Goal: Information Seeking & Learning: Learn about a topic

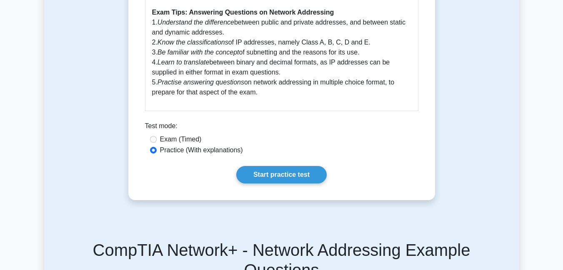
scroll to position [401, 0]
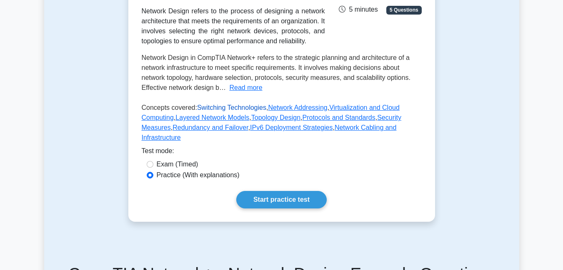
click at [226, 108] on link "Switching Technologies" at bounding box center [231, 107] width 69 height 7
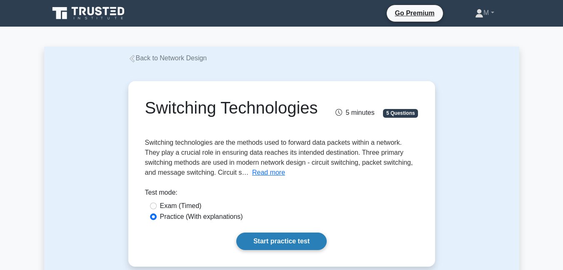
click at [292, 241] on link "Start practice test" at bounding box center [281, 242] width 90 height 18
click at [285, 243] on link "Start practice test" at bounding box center [281, 242] width 90 height 18
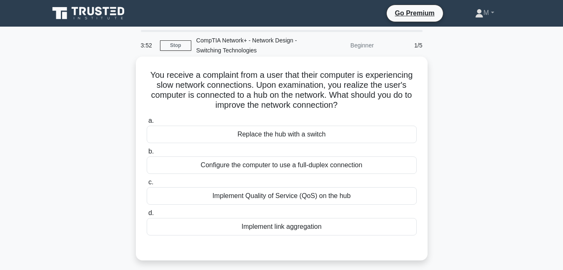
click at [278, 198] on div "Implement Quality of Service (QoS) on the hub" at bounding box center [282, 197] width 270 height 18
click at [147, 185] on input "c. Implement Quality of Service (QoS) on the hub" at bounding box center [147, 182] width 0 height 5
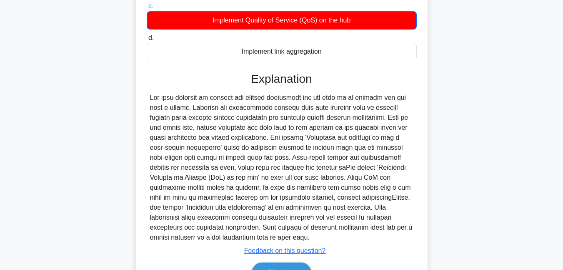
scroll to position [225, 0]
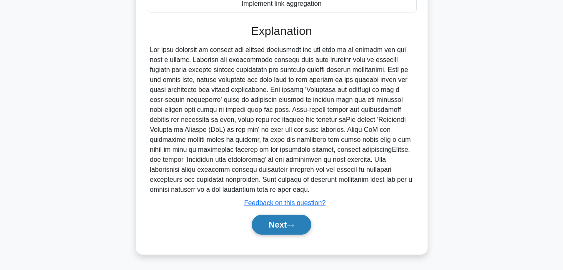
click at [282, 225] on button "Next" at bounding box center [282, 225] width 60 height 20
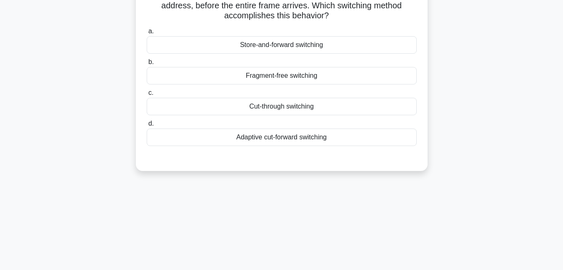
scroll to position [46, 0]
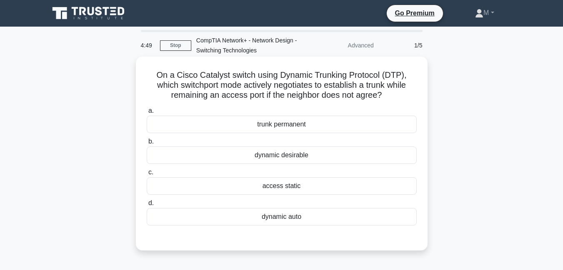
drag, startPoint x: 155, startPoint y: 73, endPoint x: 352, endPoint y: 146, distance: 209.4
click at [352, 146] on div "On a Cisco Catalyst switch using Dynamic Trunking Protocol (DTP), which switchp…" at bounding box center [281, 154] width 285 height 188
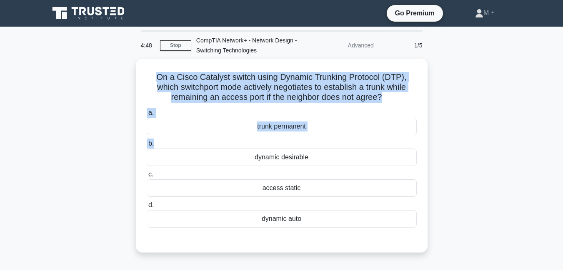
click at [479, 113] on div "On a Cisco Catalyst switch using Dynamic Trunking Protocol (DTP), which switchp…" at bounding box center [281, 161] width 475 height 204
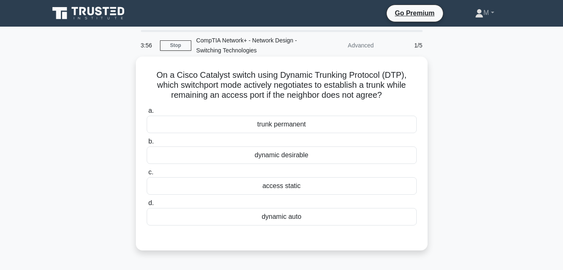
click at [286, 126] on div "trunk permanent" at bounding box center [282, 125] width 270 height 18
click at [147, 114] on input "a. trunk permanent" at bounding box center [147, 110] width 0 height 5
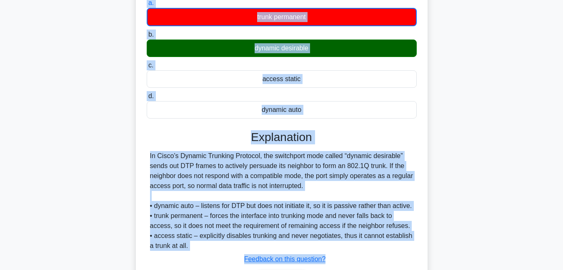
scroll to position [180, 0]
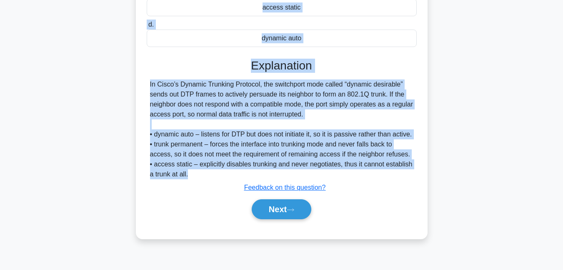
drag, startPoint x: 158, startPoint y: 59, endPoint x: 350, endPoint y: 175, distance: 225.1
click at [350, 175] on div "On a Cisco Catalyst switch using Dynamic Trunking Protocol (DTP), which switchp…" at bounding box center [281, 57] width 285 height 355
copy div "On a Cisco Catalyst switch using Dynamic Trunking Protocol (DTP), which switchp…"
click at [274, 212] on button "Next" at bounding box center [282, 210] width 60 height 20
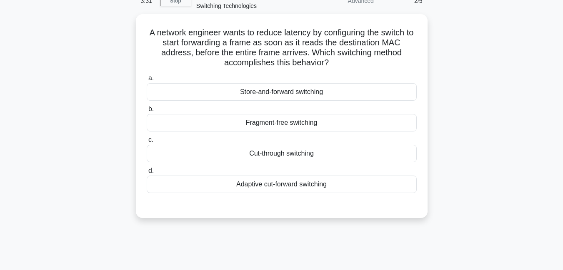
scroll to position [43, 0]
click at [286, 155] on div "Cut-through switching" at bounding box center [282, 154] width 270 height 18
click at [147, 143] on input "c. Cut-through switching" at bounding box center [147, 140] width 0 height 5
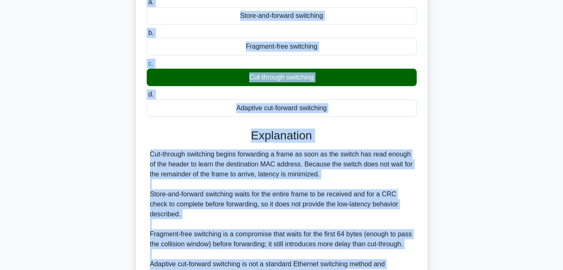
scroll to position [204, 0]
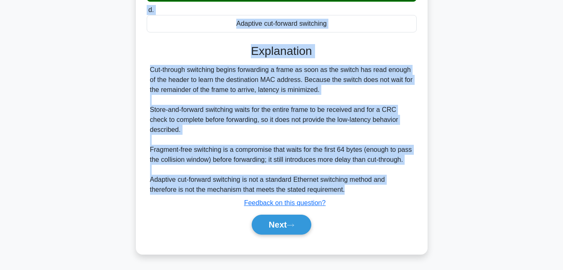
drag, startPoint x: 150, startPoint y: 32, endPoint x: 352, endPoint y: 187, distance: 254.3
click at [352, 187] on div "A network engineer wants to reduce latency by configuring the switch to start f…" at bounding box center [281, 54] width 285 height 395
copy div "A network engineer wants to reduce latency by configuring the switch to start f…"
click at [277, 227] on button "Next" at bounding box center [282, 225] width 60 height 20
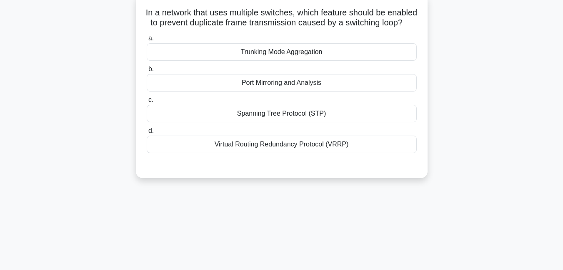
scroll to position [44, 0]
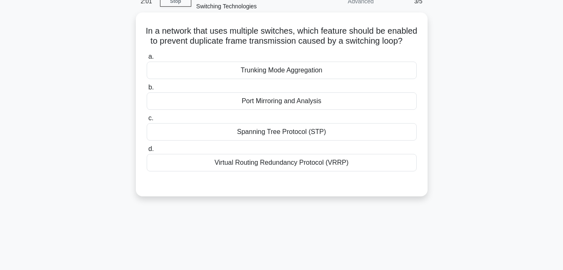
click at [270, 172] on div "Virtual Routing Redundancy Protocol (VRRP)" at bounding box center [282, 163] width 270 height 18
click at [147, 152] on input "d. Virtual Routing Redundancy Protocol (VRRP)" at bounding box center [147, 149] width 0 height 5
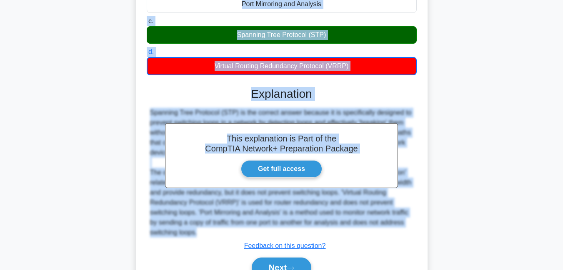
scroll to position [195, 0]
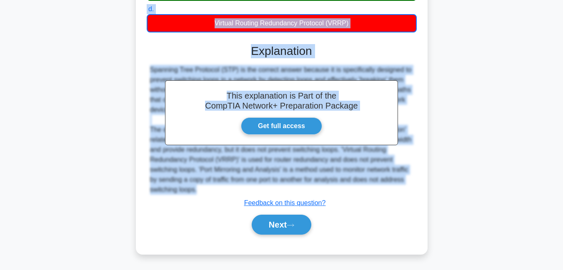
drag, startPoint x: 157, startPoint y: 33, endPoint x: 287, endPoint y: 191, distance: 204.2
click at [287, 191] on div "In a network that uses multiple switches, which feature should be enabled to pr…" at bounding box center [281, 63] width 285 height 375
copy div "In a network that uses multiple switches, which feature should be enabled to pr…"
click at [276, 232] on button "Next" at bounding box center [282, 225] width 60 height 20
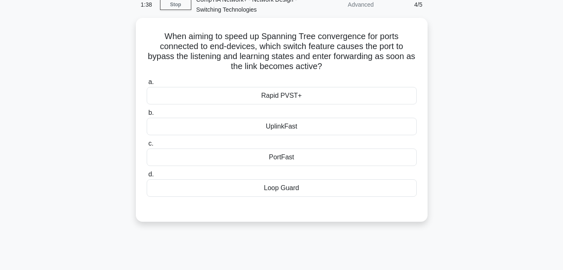
scroll to position [42, 0]
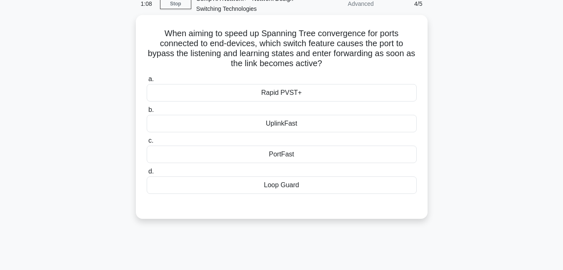
click at [280, 95] on div "Rapid PVST+" at bounding box center [282, 93] width 270 height 18
click at [147, 82] on input "a. Rapid PVST+" at bounding box center [147, 79] width 0 height 5
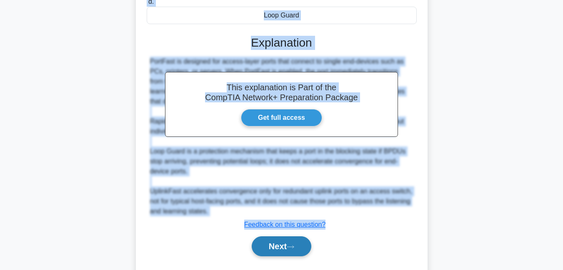
scroll to position [235, 0]
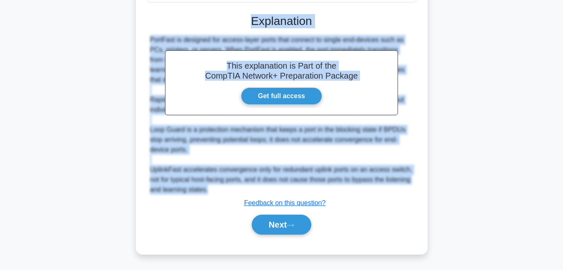
drag, startPoint x: 163, startPoint y: 31, endPoint x: 255, endPoint y: 191, distance: 184.8
click at [255, 191] on div "When aiming to speed up Spanning Tree convergence for ports connected to end-de…" at bounding box center [281, 38] width 285 height 425
copy div "When aiming to speed up Spanning Tree convergence for ports connected to end-de…"
click at [282, 227] on button "Next" at bounding box center [282, 225] width 60 height 20
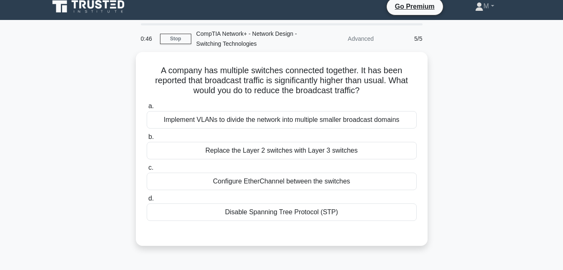
scroll to position [6, 0]
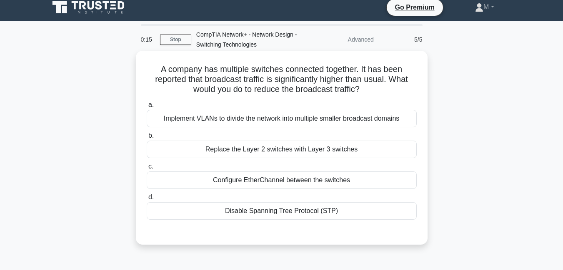
click at [236, 212] on div "Disable Spanning Tree Protocol (STP)" at bounding box center [282, 212] width 270 height 18
click at [147, 200] on input "d. Disable Spanning Tree Protocol (STP)" at bounding box center [147, 197] width 0 height 5
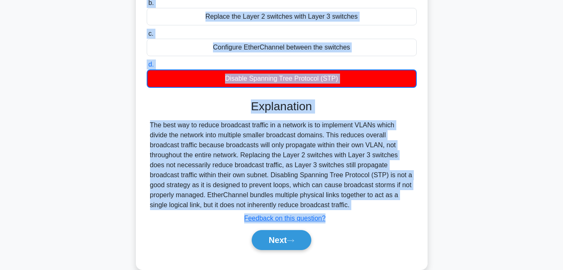
scroll to position [180, 0]
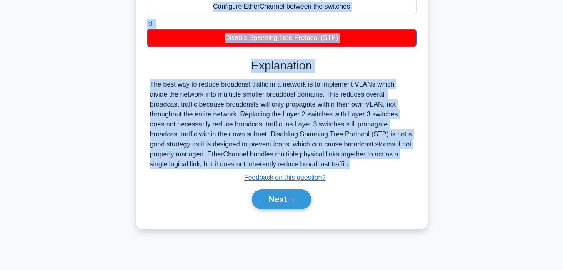
drag, startPoint x: 158, startPoint y: 68, endPoint x: 229, endPoint y: 179, distance: 132.2
click at [229, 179] on div "A company has multiple switches connected together. It has been reported that b…" at bounding box center [281, 52] width 285 height 345
copy div "A company has multiple switches connected together. It has been reported that b…"
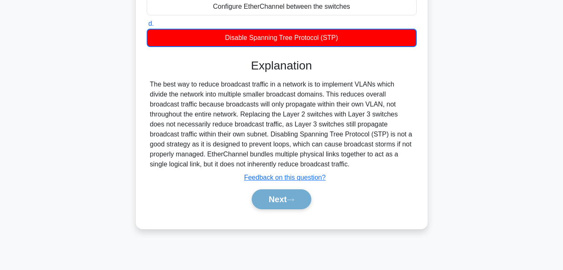
click at [270, 207] on div "Next" at bounding box center [281, 200] width 273 height 20
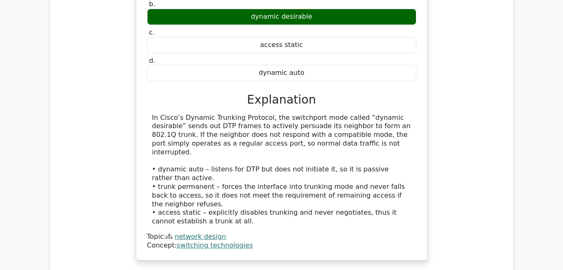
scroll to position [722, 0]
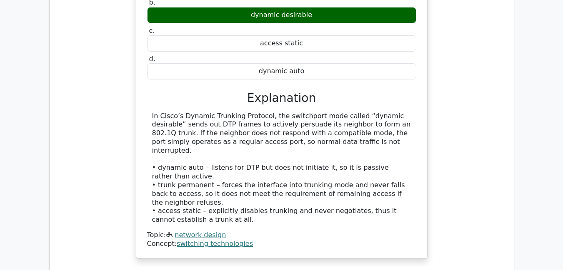
click at [208, 240] on link "switching technologies" at bounding box center [215, 244] width 76 height 8
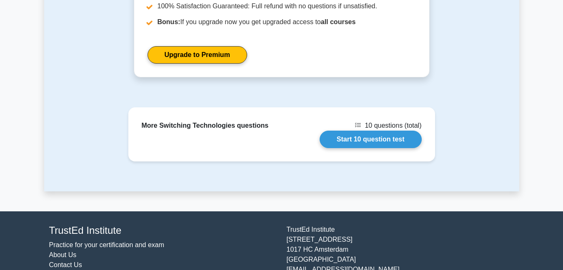
scroll to position [763, 0]
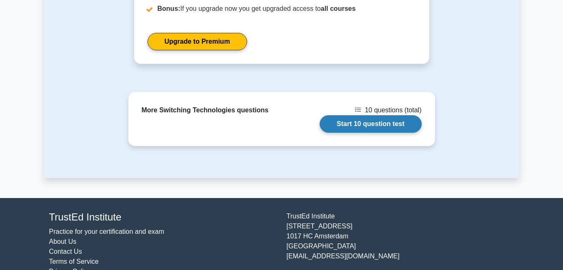
click at [380, 115] on link "Start 10 question test" at bounding box center [371, 124] width 102 height 18
click at [378, 115] on link "Start 10 question test" at bounding box center [371, 124] width 102 height 18
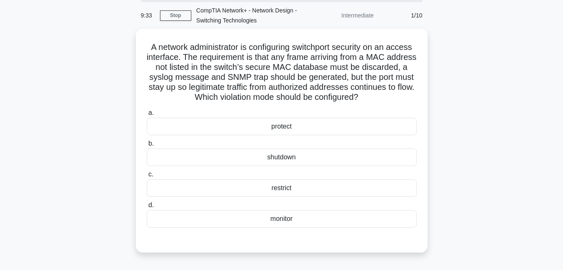
scroll to position [46, 0]
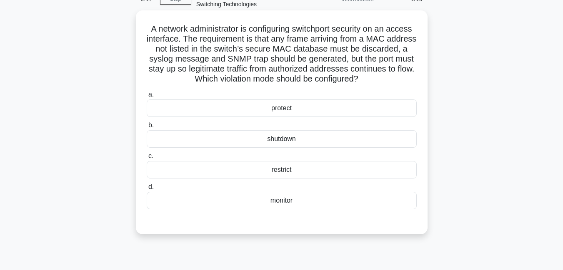
click at [288, 173] on div "restrict" at bounding box center [282, 170] width 270 height 18
click at [147, 159] on input "c. restrict" at bounding box center [147, 156] width 0 height 5
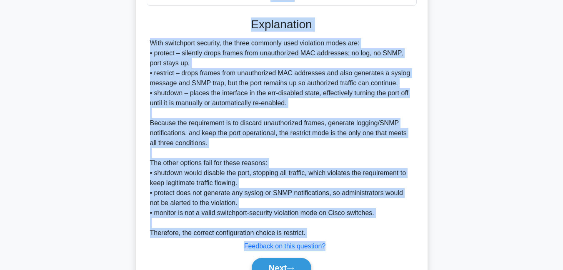
scroll to position [294, 0]
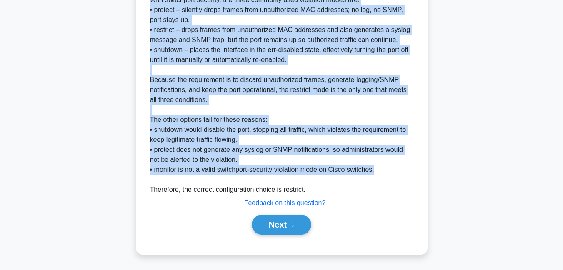
drag, startPoint x: 147, startPoint y: 59, endPoint x: 383, endPoint y: 174, distance: 262.2
click at [383, 174] on div "A network administrator is configuring switchport security on an access interfa…" at bounding box center [281, 9] width 285 height 485
copy div "A network administrator is configuring switchport security on an access interfa…"
click at [267, 227] on button "Next" at bounding box center [282, 225] width 60 height 20
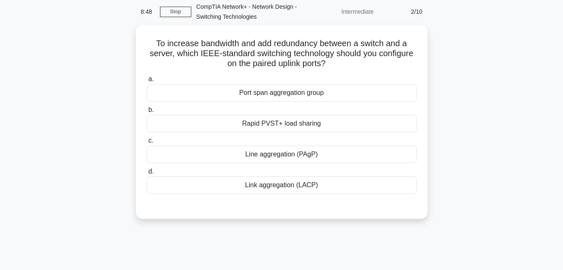
scroll to position [25, 0]
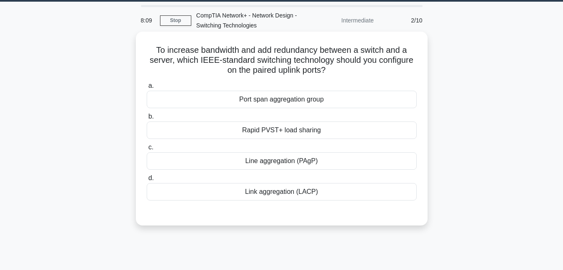
click at [281, 133] on div "Rapid PVST+ load sharing" at bounding box center [282, 131] width 270 height 18
click at [147, 120] on input "b. Rapid PVST+ load sharing" at bounding box center [147, 116] width 0 height 5
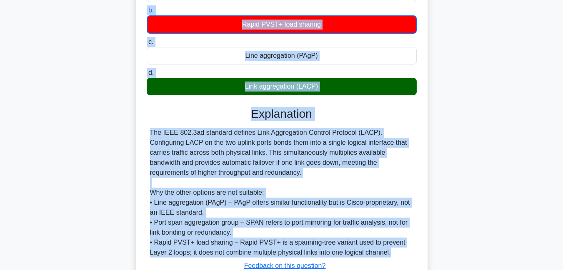
scroll to position [195, 0]
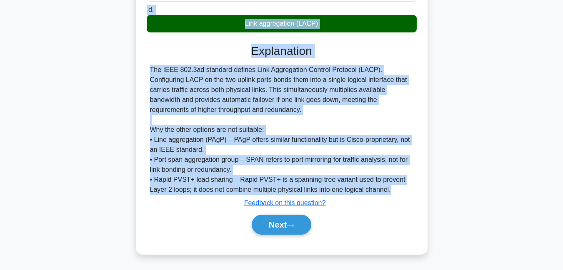
drag, startPoint x: 153, startPoint y: 49, endPoint x: 240, endPoint y: 208, distance: 181.4
click at [240, 208] on div "To increase bandwidth and add redundancy between a switch and a server, which I…" at bounding box center [281, 58] width 285 height 385
copy div "To increase bandwidth and add redundancy between a switch and a server, which I…"
click at [273, 228] on button "Next" at bounding box center [282, 225] width 60 height 20
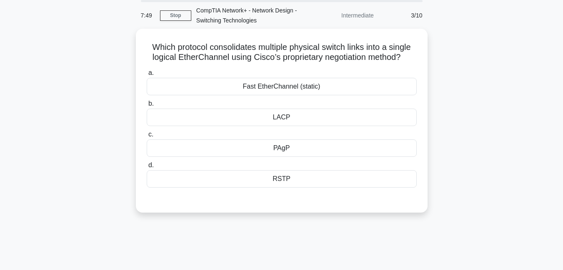
scroll to position [29, 0]
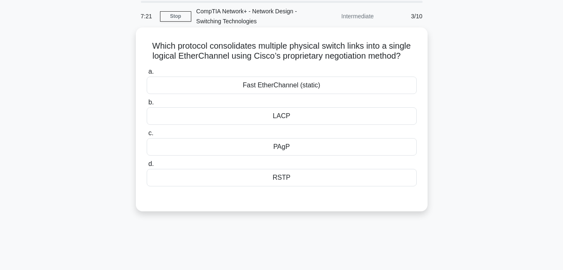
click at [283, 180] on div "RSTP" at bounding box center [282, 178] width 270 height 18
click at [147, 167] on input "d. RSTP" at bounding box center [147, 164] width 0 height 5
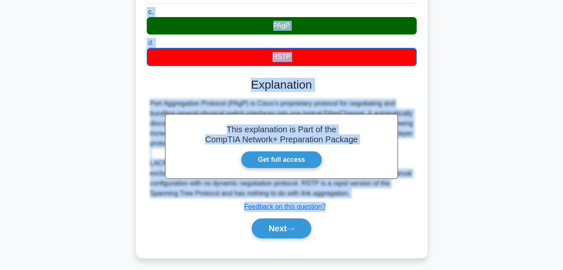
scroll to position [180, 0]
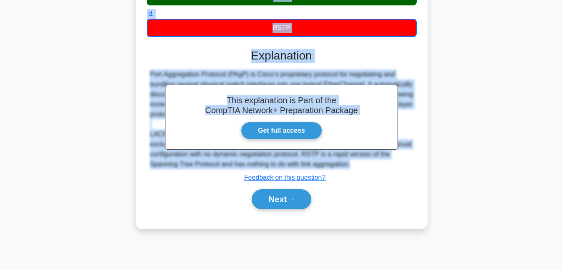
drag, startPoint x: 148, startPoint y: 43, endPoint x: 361, endPoint y: 165, distance: 245.7
click at [361, 165] on div "Which protocol consolidates multiple physical switch links into a single logica…" at bounding box center [281, 52] width 285 height 345
copy div "Which protocol consolidates multiple physical switch links into a single logica…"
click at [279, 200] on button "Next" at bounding box center [282, 200] width 60 height 20
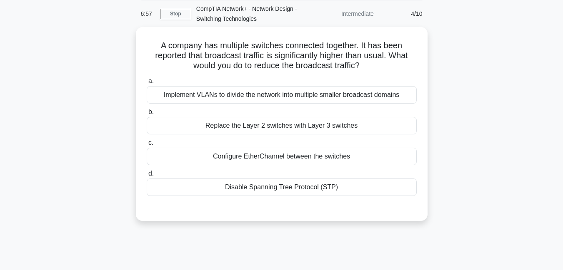
scroll to position [32, 0]
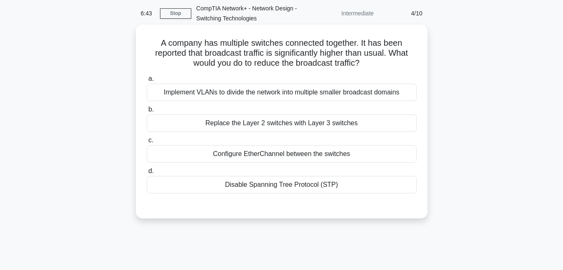
click at [348, 92] on div "Implement VLANs to divide the network into multiple smaller broadcast domains" at bounding box center [282, 93] width 270 height 18
click at [147, 82] on input "a. Implement VLANs to divide the network into multiple smaller broadcast domains" at bounding box center [147, 78] width 0 height 5
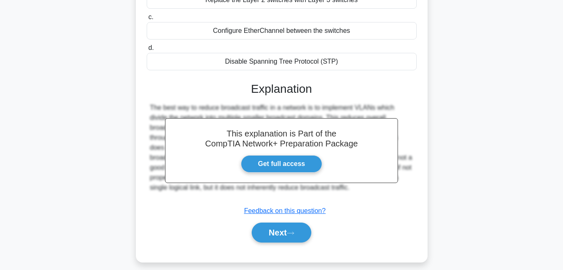
scroll to position [180, 0]
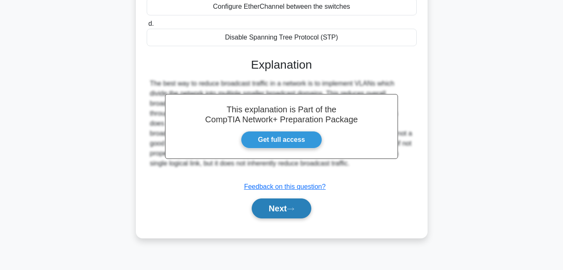
click at [286, 206] on button "Next" at bounding box center [282, 209] width 60 height 20
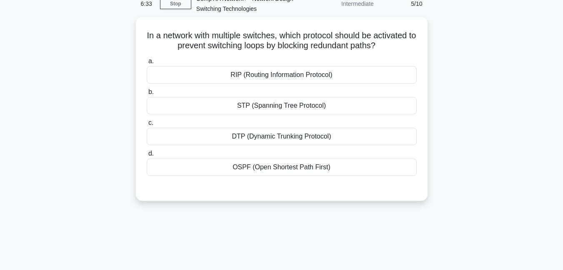
scroll to position [40, 0]
click at [310, 107] on div "STP (Spanning Tree Protocol)" at bounding box center [282, 106] width 270 height 18
click at [147, 95] on input "b. STP (Spanning Tree Protocol)" at bounding box center [147, 92] width 0 height 5
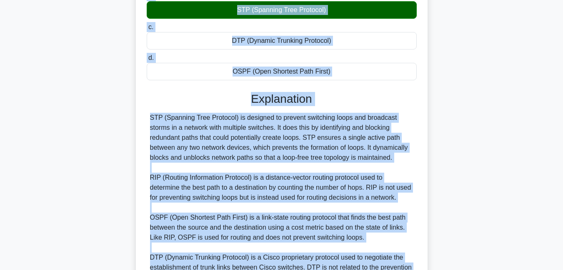
scroll to position [234, 0]
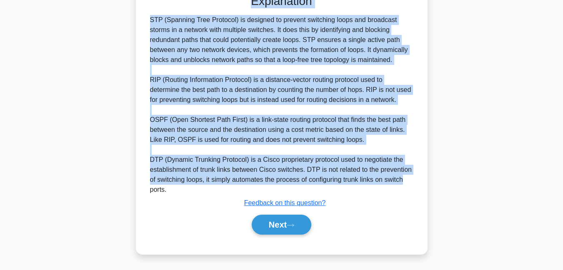
drag, startPoint x: 145, startPoint y: 33, endPoint x: 412, endPoint y: 183, distance: 306.4
click at [412, 183] on div "In a network with multiple switches, which protocol should be activated to prev…" at bounding box center [281, 39] width 285 height 425
copy div "In a network with multiple switches, which protocol should be activated to prev…"
click at [267, 225] on button "Next" at bounding box center [282, 225] width 60 height 20
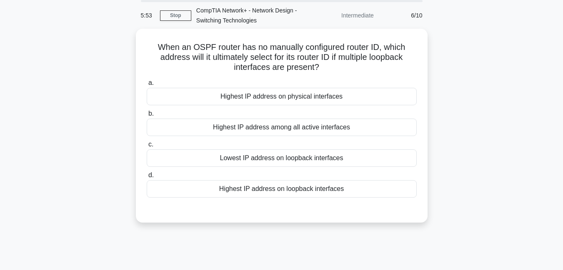
scroll to position [31, 0]
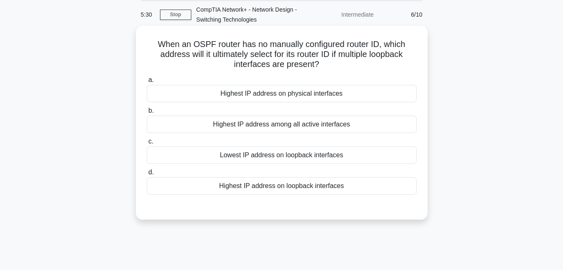
click at [294, 158] on div "Lowest IP address on loopback interfaces" at bounding box center [282, 156] width 270 height 18
click at [147, 145] on input "c. Lowest IP address on loopback interfaces" at bounding box center [147, 141] width 0 height 5
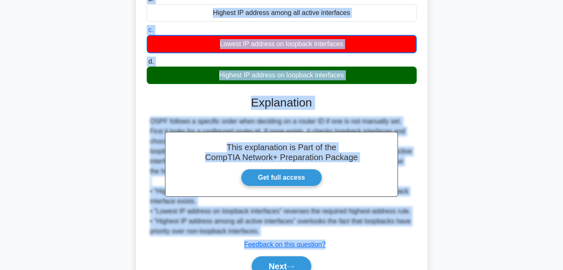
scroll to position [185, 0]
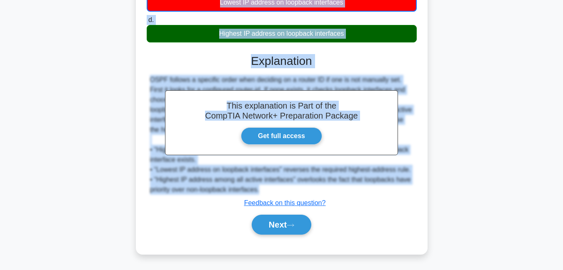
drag, startPoint x: 156, startPoint y: 41, endPoint x: 266, endPoint y: 191, distance: 186.6
click at [266, 191] on div "When an OSPF router has no manually configured router ID, which address will it…" at bounding box center [281, 63] width 285 height 375
copy div "When an OSPF router has no manually configured router ID, which address will it…"
click at [267, 227] on button "Next" at bounding box center [282, 225] width 60 height 20
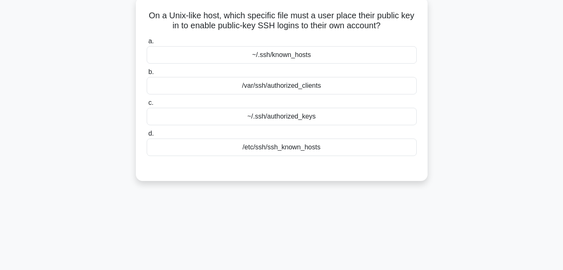
scroll to position [43, 0]
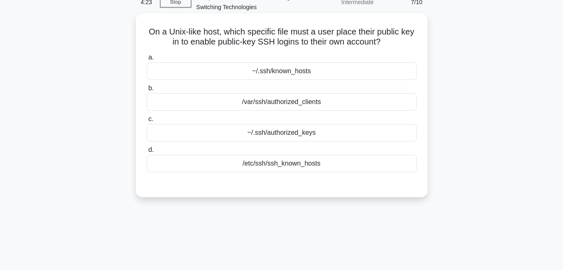
click at [285, 134] on div "~/.ssh/authorized_keys" at bounding box center [282, 133] width 270 height 18
click at [147, 122] on input "c. ~/.ssh/authorized_keys" at bounding box center [147, 119] width 0 height 5
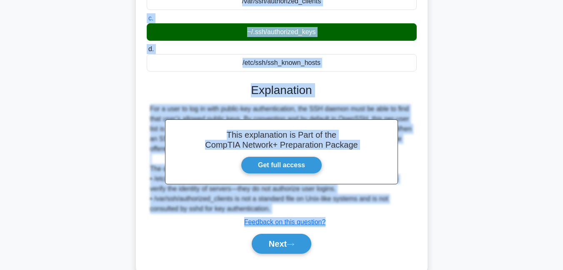
scroll to position [180, 0]
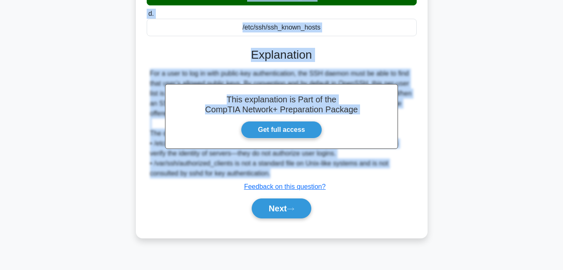
drag, startPoint x: 156, startPoint y: 30, endPoint x: 283, endPoint y: 175, distance: 193.1
click at [283, 175] on div "On a Unix-like host, which specific file must a user place their public key in …" at bounding box center [281, 57] width 285 height 355
copy div "On a Unix-like host, which specific file must a user place their public key in …"
click at [273, 215] on button "Next" at bounding box center [282, 209] width 60 height 20
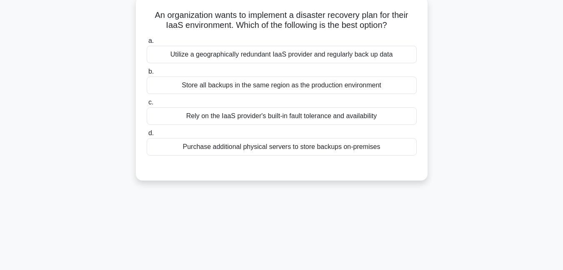
scroll to position [0, 0]
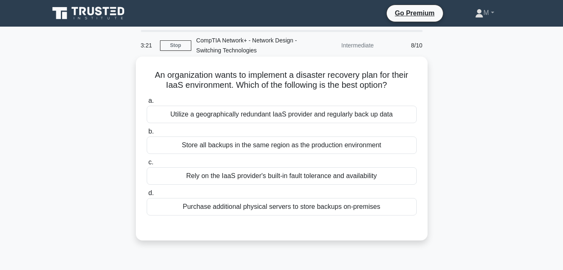
click at [198, 116] on div "Utilize a geographically redundant IaaS provider and regularly back up data" at bounding box center [282, 115] width 270 height 18
click at [147, 104] on input "a. Utilize a geographically redundant IaaS provider and regularly back up data" at bounding box center [147, 100] width 0 height 5
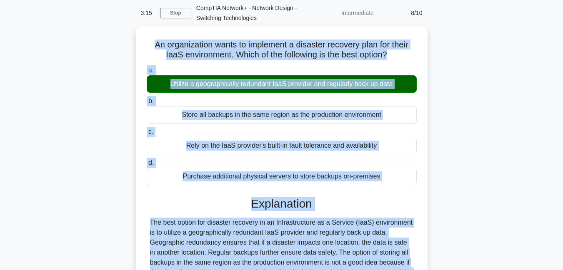
scroll to position [180, 0]
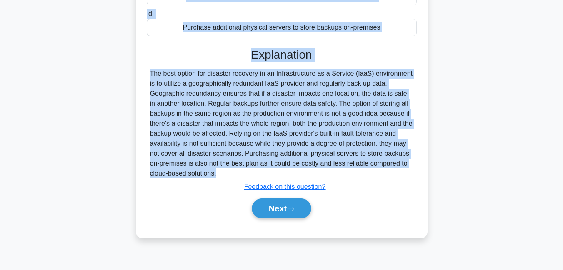
drag, startPoint x: 150, startPoint y: 73, endPoint x: 217, endPoint y: 181, distance: 127.3
click at [217, 181] on div "An organization wants to implement a disaster recovery plan for their IaaS envi…" at bounding box center [281, 57] width 285 height 355
copy div "An organization wants to implement a disaster recovery plan for their IaaS envi…"
click at [273, 215] on button "Next" at bounding box center [282, 209] width 60 height 20
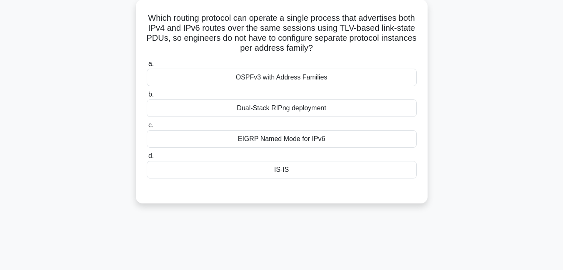
scroll to position [58, 0]
click at [303, 76] on div "OSPFv3 with Address Families" at bounding box center [282, 77] width 270 height 18
click at [147, 66] on input "a. OSPFv3 with Address Families" at bounding box center [147, 62] width 0 height 5
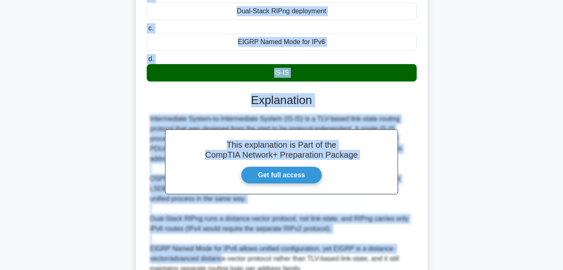
scroll to position [255, 0]
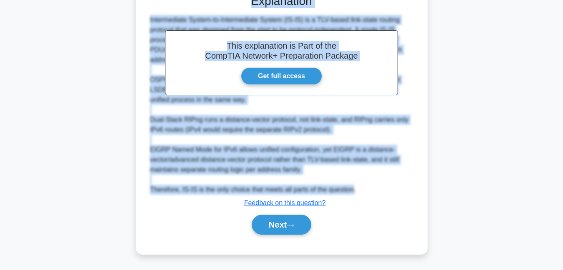
drag, startPoint x: 156, startPoint y: 15, endPoint x: 351, endPoint y: 191, distance: 262.3
click at [351, 191] on div "Which routing protocol can operate a single process that advertises both IPv4 a…" at bounding box center [281, 28] width 285 height 445
copy div "Which routing protocol can operate a single process that advertises both IPv4 a…"
click at [283, 225] on button "Next" at bounding box center [282, 225] width 60 height 20
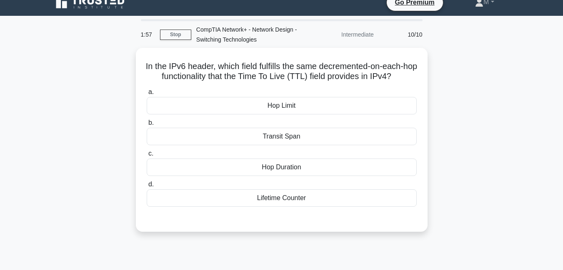
scroll to position [0, 0]
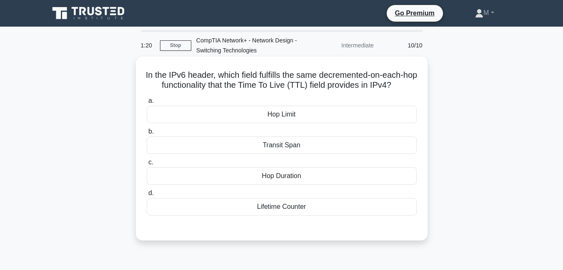
click at [289, 176] on div "Hop Duration" at bounding box center [282, 177] width 270 height 18
click at [147, 165] on input "c. Hop Duration" at bounding box center [147, 162] width 0 height 5
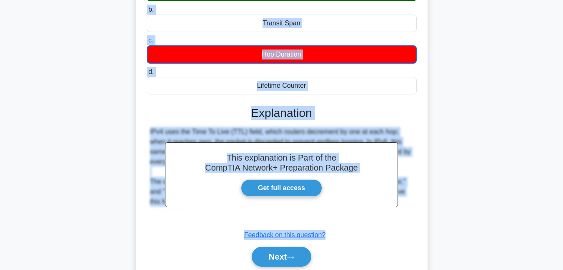
scroll to position [180, 0]
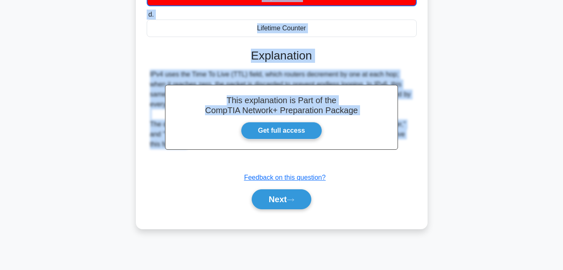
drag, startPoint x: 150, startPoint y: 73, endPoint x: 404, endPoint y: 165, distance: 270.7
click at [404, 165] on div "In the IPv6 header, which field fulfills the same decremented-on-each-hop funct…" at bounding box center [281, 52] width 285 height 345
copy div "In the IPv6 header, which field fulfills the same decremented-on-each-hop funct…"
click at [262, 206] on button "Next" at bounding box center [282, 200] width 60 height 20
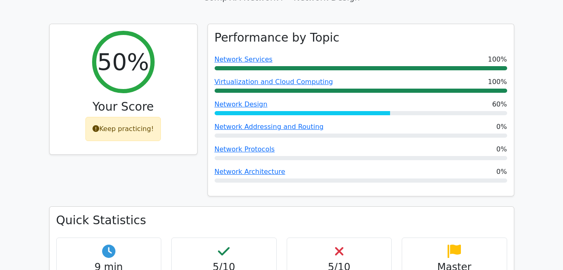
scroll to position [280, 0]
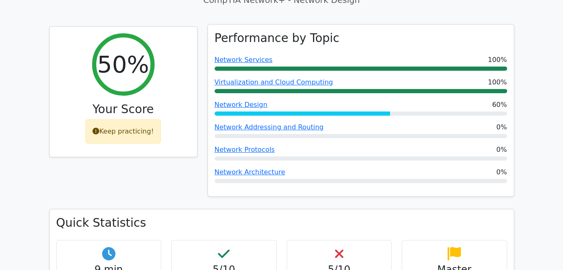
click at [268, 124] on div "Performance by Topic Network Services 100% Virtualization and Cloud Computing 1…" at bounding box center [361, 111] width 306 height 173
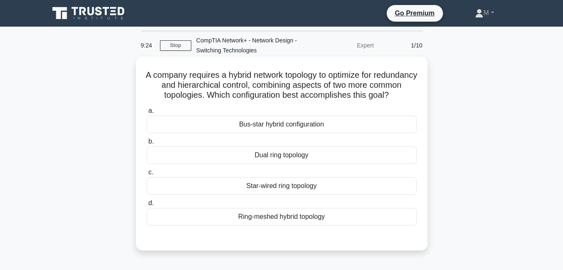
click at [283, 195] on div "Star-wired ring topology" at bounding box center [282, 187] width 270 height 18
click at [147, 175] on input "c. Star-wired ring topology" at bounding box center [147, 172] width 0 height 5
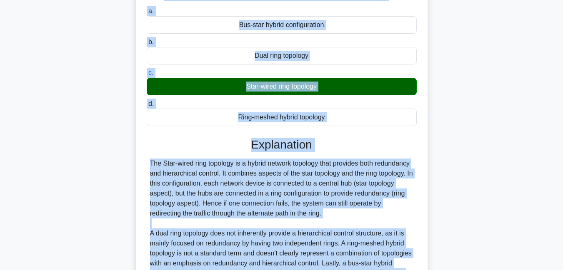
scroll to position [214, 0]
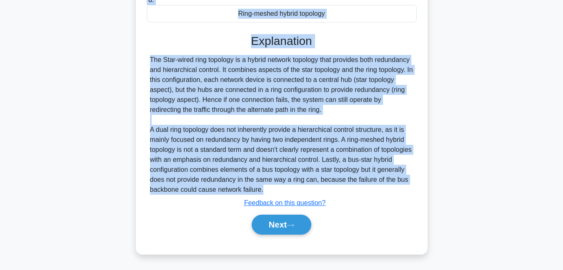
drag, startPoint x: 163, startPoint y: 74, endPoint x: 314, endPoint y: 190, distance: 190.8
click at [314, 190] on div "A company requires a hybrid network topology to optimize for redundancy and hie…" at bounding box center [281, 54] width 285 height 395
copy div "A company requires a hybrid network topology to optimize for redundancy and hie…"
